Goal: Information Seeking & Learning: Learn about a topic

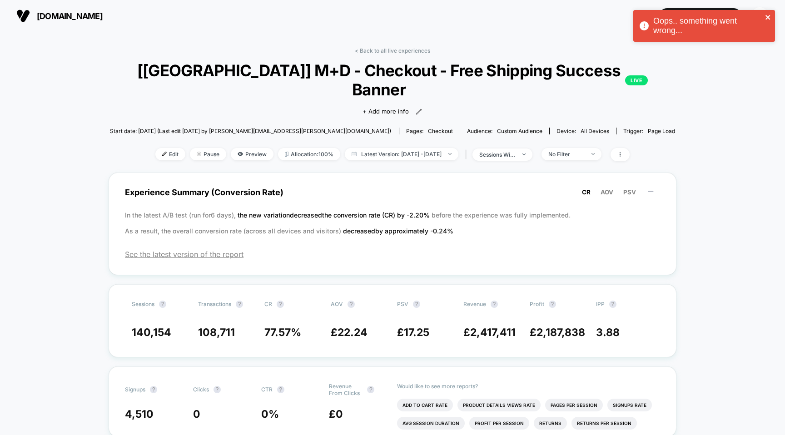
click at [769, 19] on icon "close" at bounding box center [767, 17] width 5 height 5
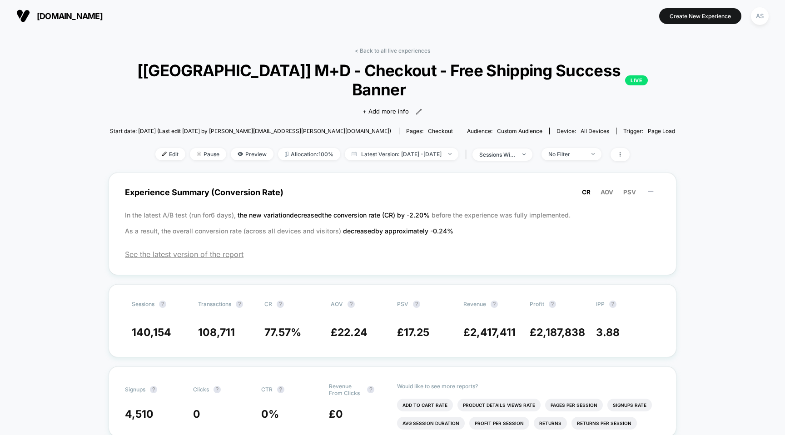
click at [103, 19] on span "[DOMAIN_NAME]" at bounding box center [70, 16] width 66 height 10
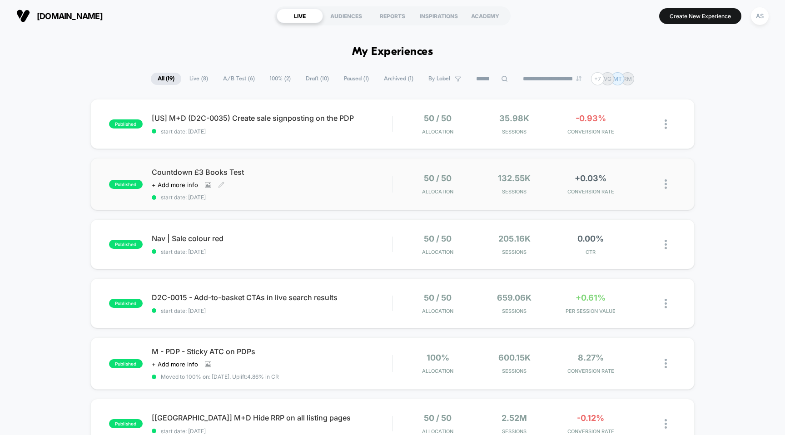
click at [380, 177] on div "Countdown £3 Books Test Click to view images Click to edit experience details +…" at bounding box center [272, 184] width 241 height 33
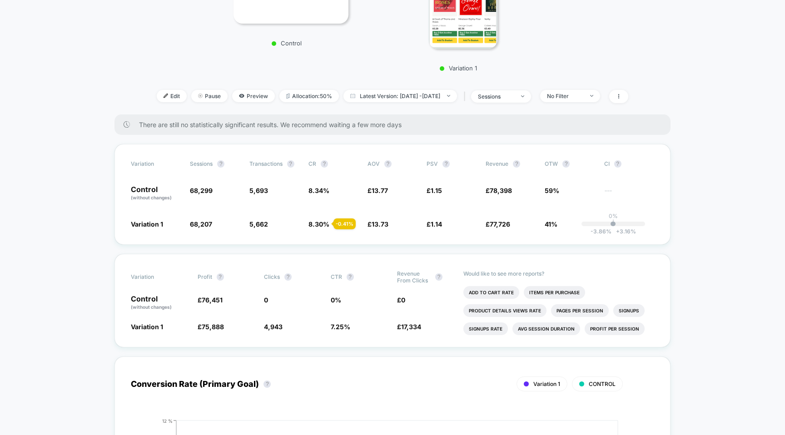
scroll to position [396, 0]
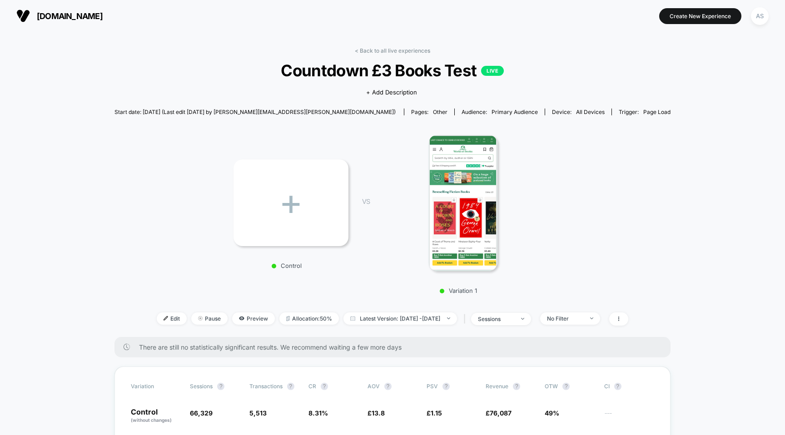
scroll to position [160, 0]
